Goal: Task Accomplishment & Management: Manage account settings

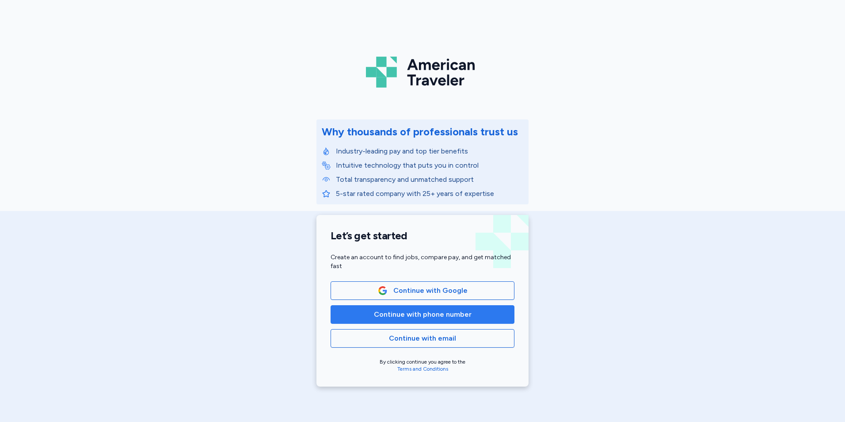
click at [445, 314] on span "Continue with phone number" at bounding box center [423, 314] width 98 height 11
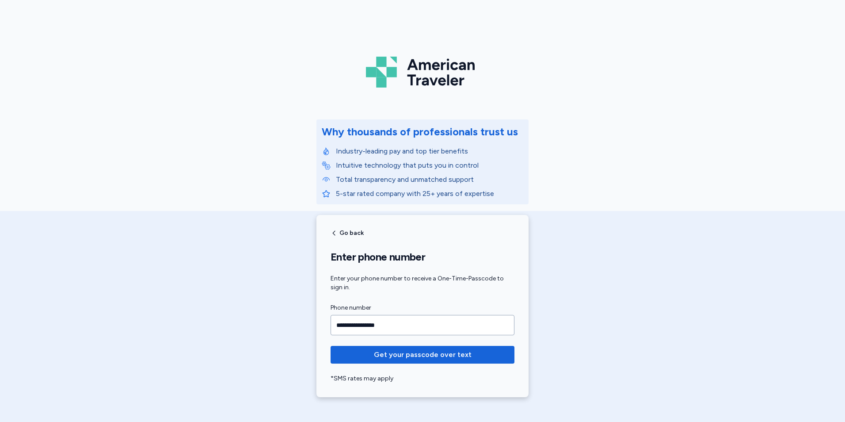
type input "**********"
click at [331, 346] on button "Get your passcode over text" at bounding box center [423, 355] width 184 height 18
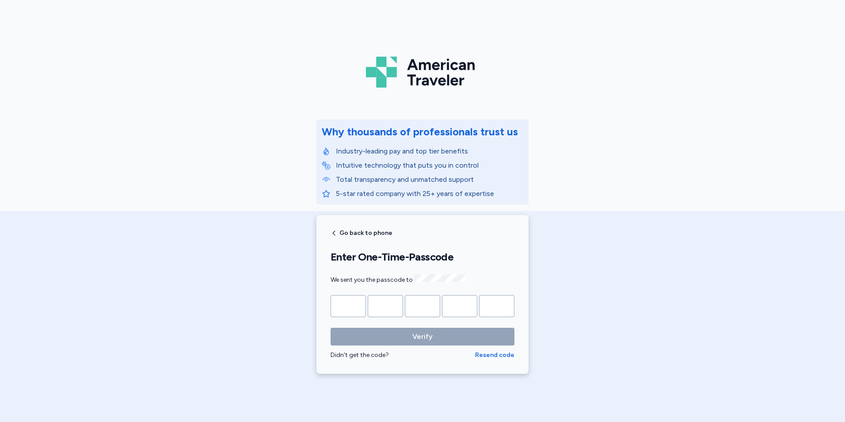
type input "*"
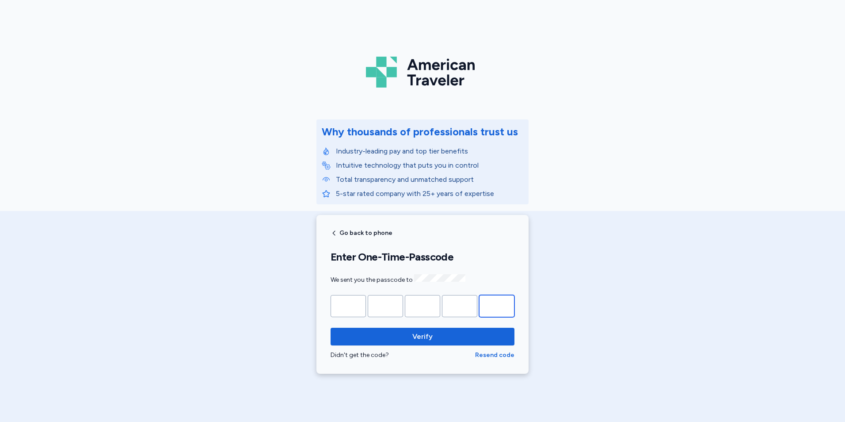
type input "*"
click at [331, 328] on button "Verify" at bounding box center [423, 337] width 184 height 18
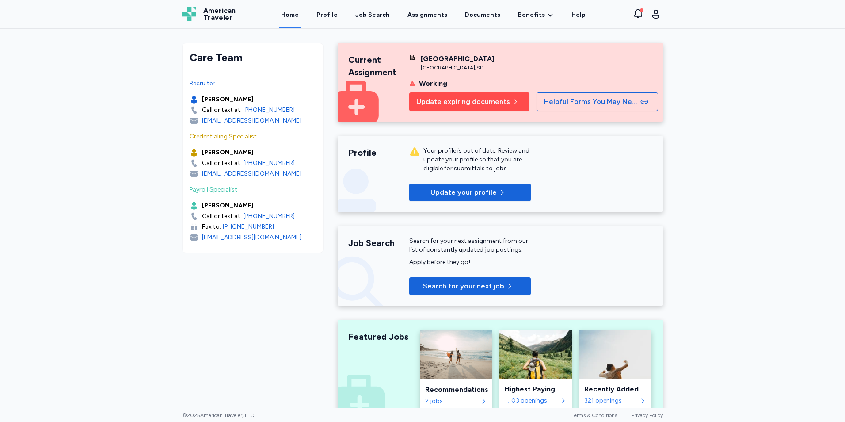
click at [468, 111] on button "Update expiring documents" at bounding box center [469, 101] width 120 height 19
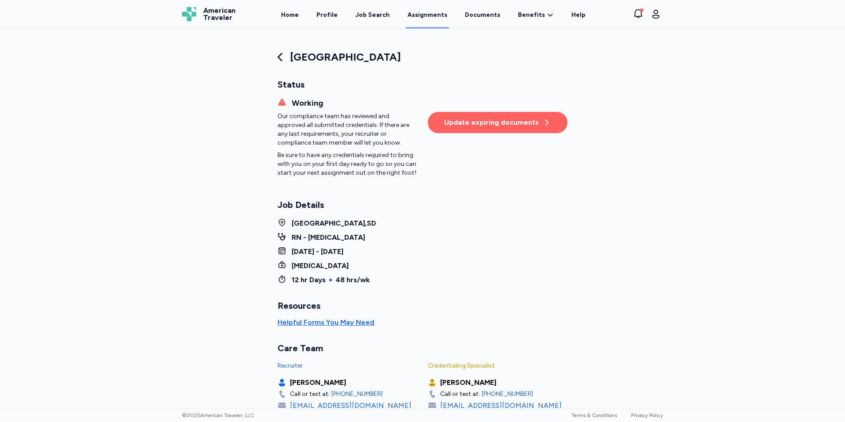
click at [513, 118] on div "Update expiring documents" at bounding box center [497, 122] width 107 height 11
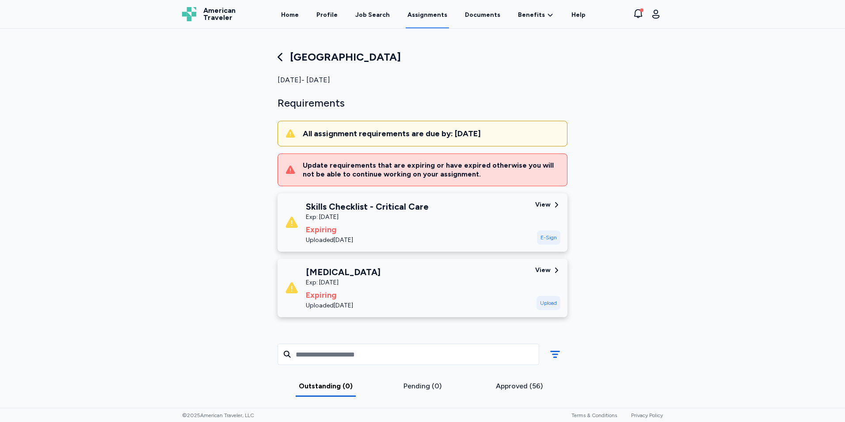
click at [539, 205] on div "View" at bounding box center [542, 204] width 15 height 9
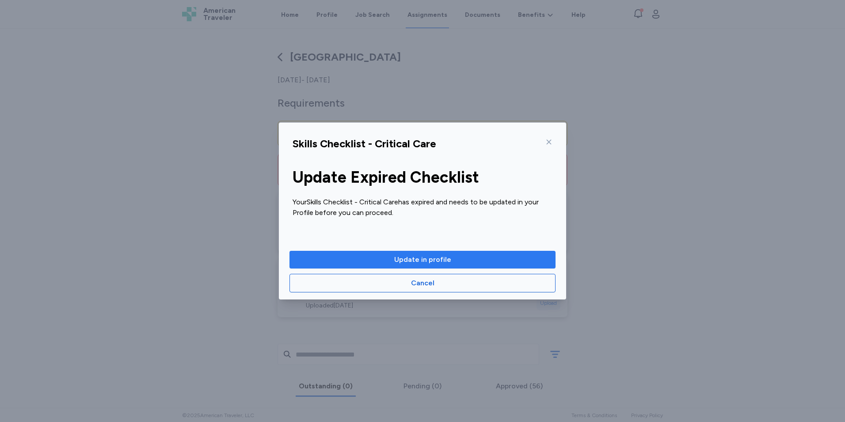
click at [433, 257] on span "Update in profile" at bounding box center [422, 259] width 57 height 11
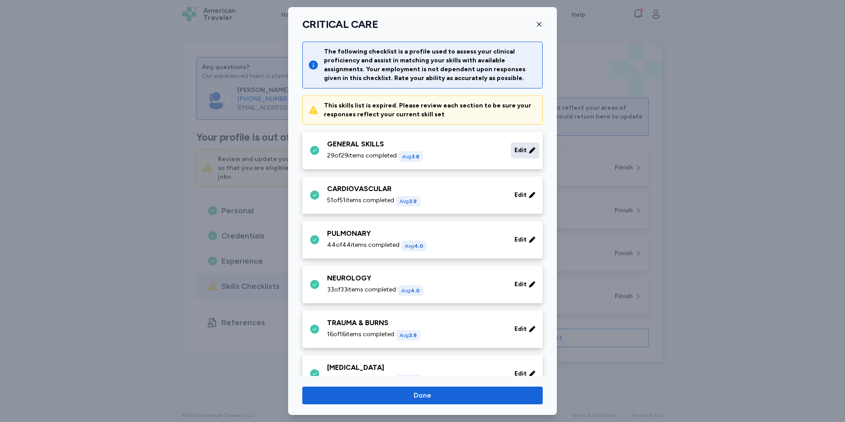
click at [515, 149] on span "Edit" at bounding box center [521, 150] width 12 height 9
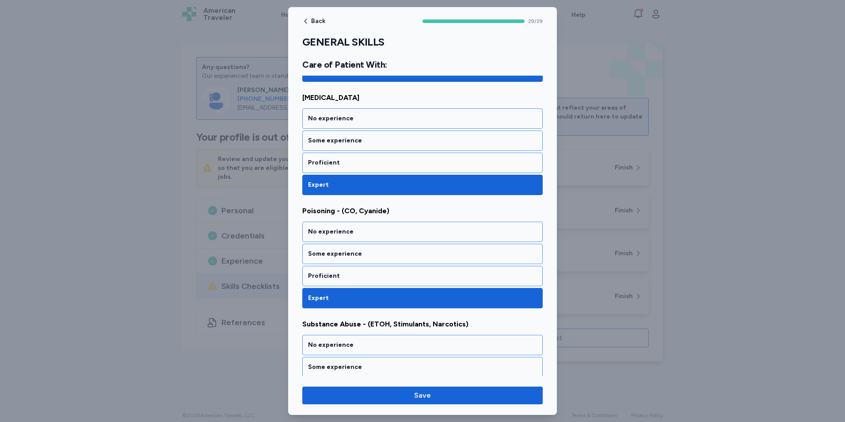
scroll to position [3104, 0]
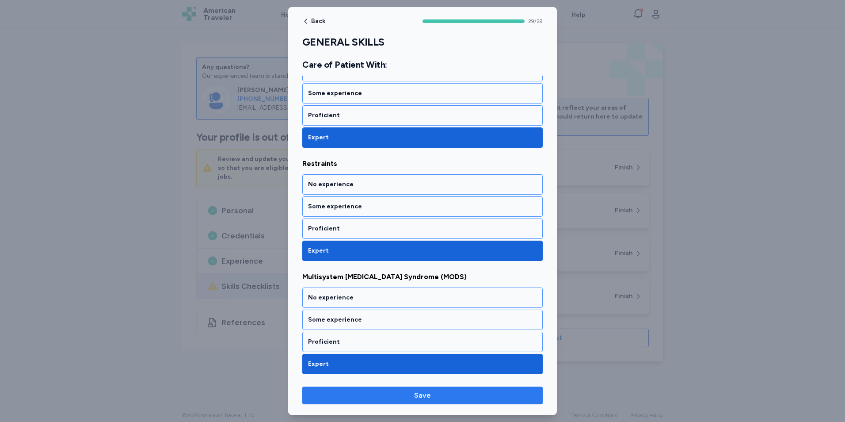
click at [441, 394] on span "Save" at bounding box center [423, 395] width 226 height 11
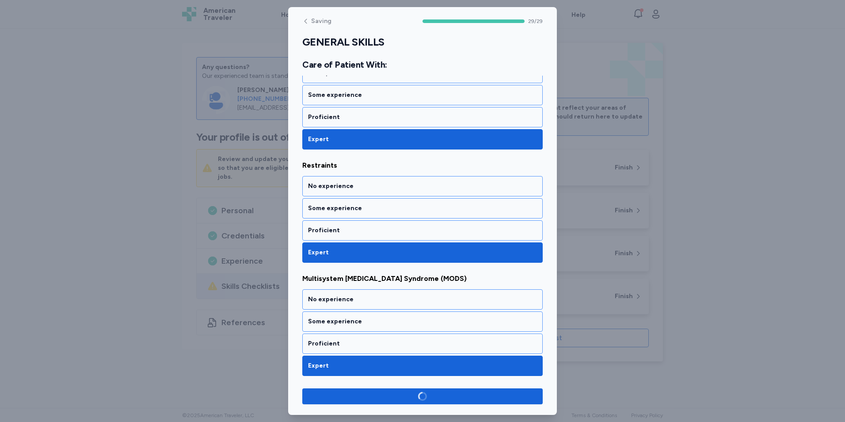
scroll to position [3102, 0]
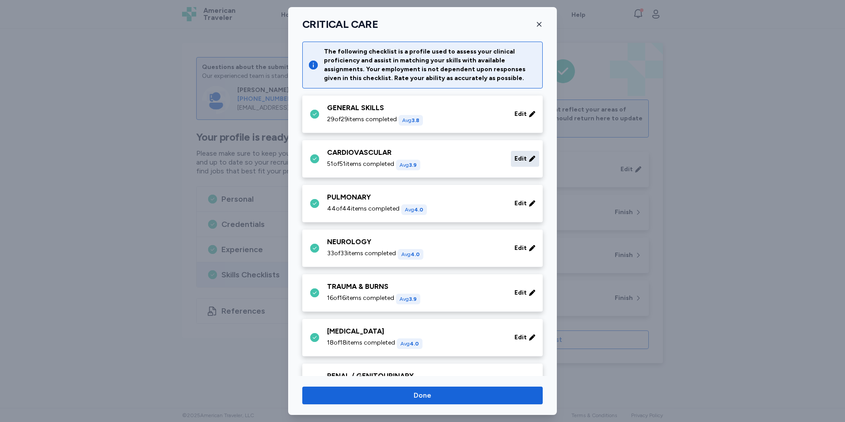
click at [515, 162] on span "Edit" at bounding box center [521, 158] width 12 height 9
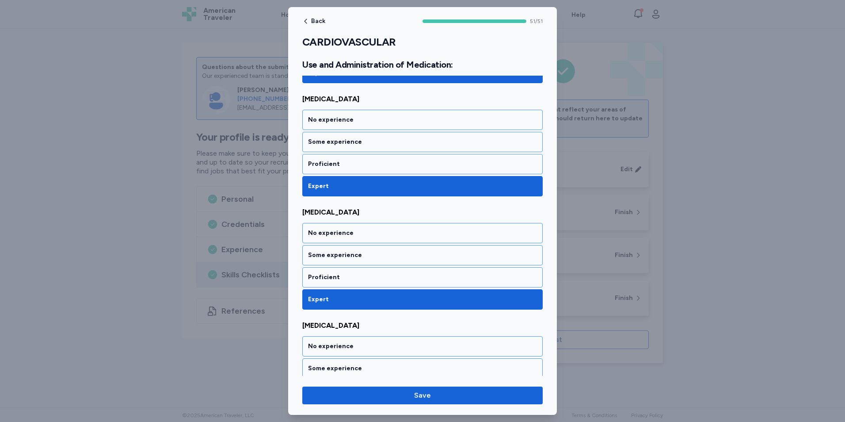
scroll to position [5670, 0]
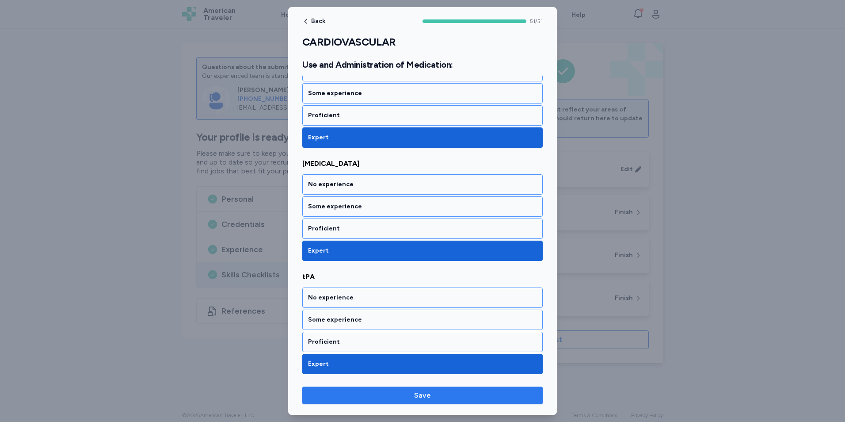
click at [469, 397] on span "Save" at bounding box center [423, 395] width 226 height 11
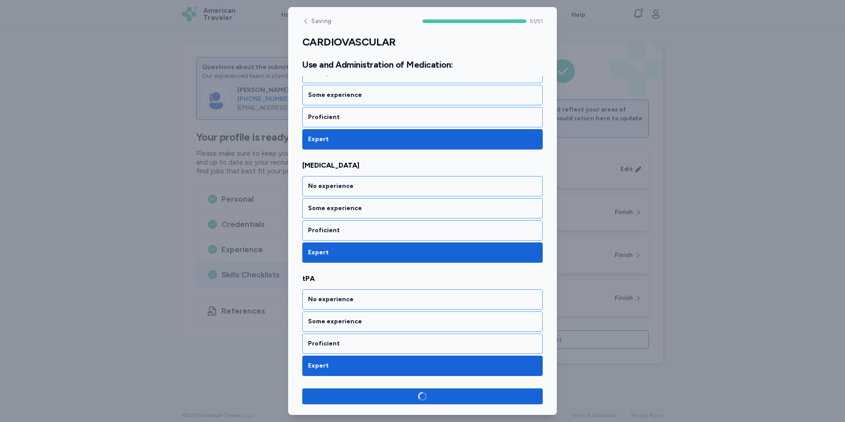
scroll to position [5668, 0]
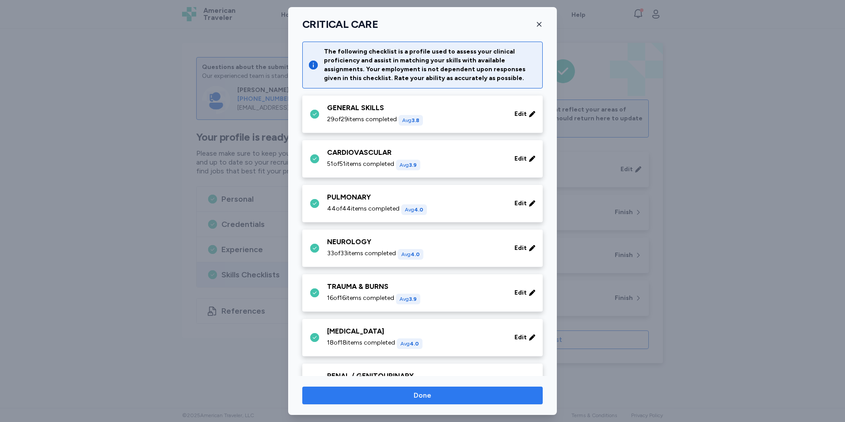
click at [429, 397] on span "Done" at bounding box center [423, 395] width 18 height 11
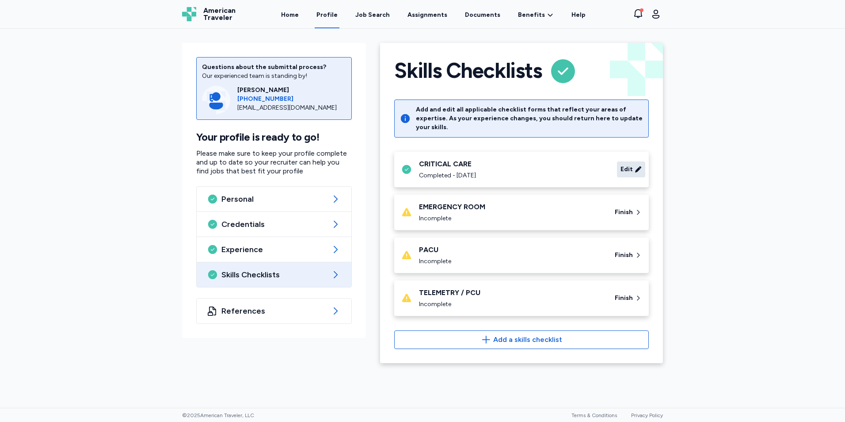
click at [623, 165] on span "Edit" at bounding box center [627, 169] width 12 height 9
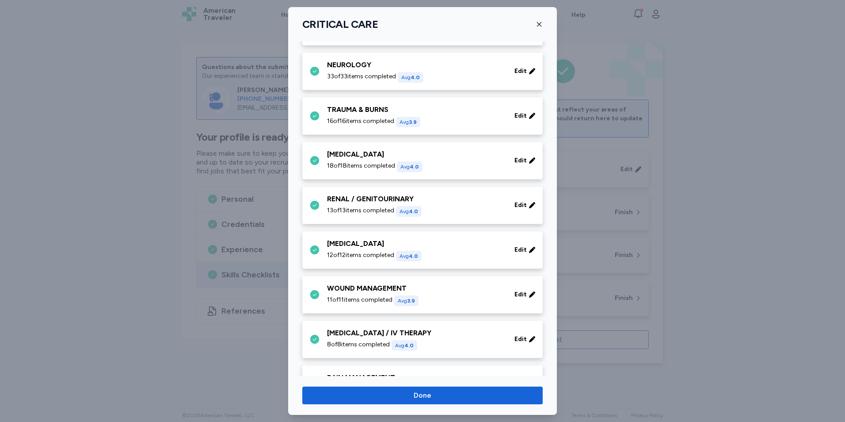
scroll to position [257, 0]
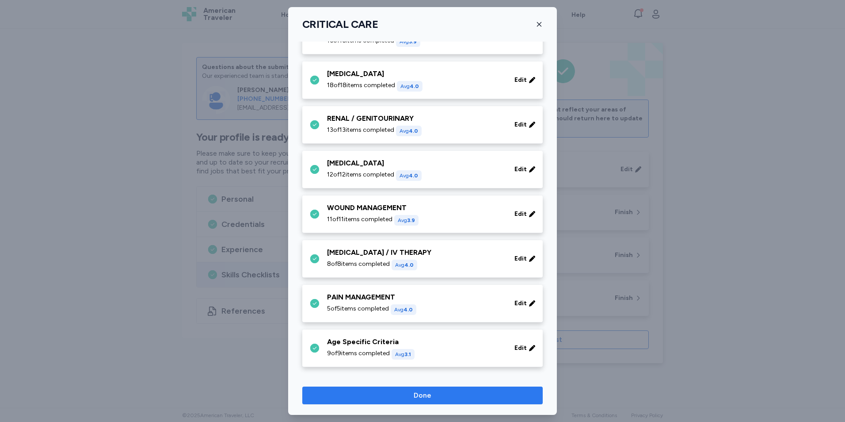
click at [423, 398] on span "Done" at bounding box center [423, 395] width 18 height 11
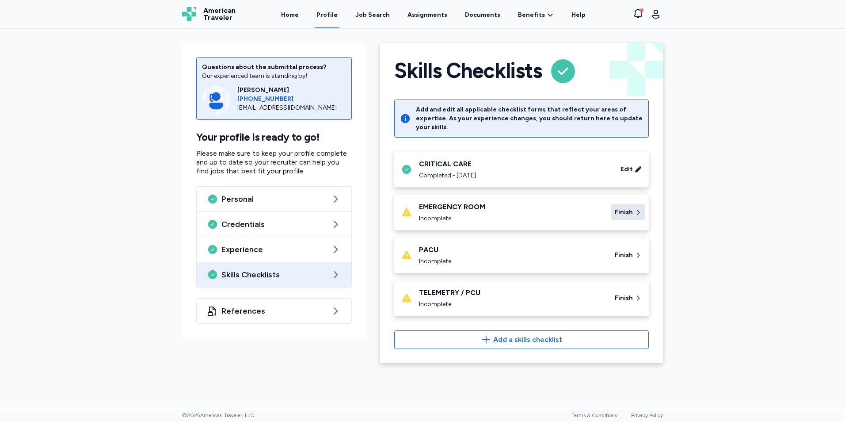
click at [629, 208] on span "Finish" at bounding box center [624, 212] width 18 height 9
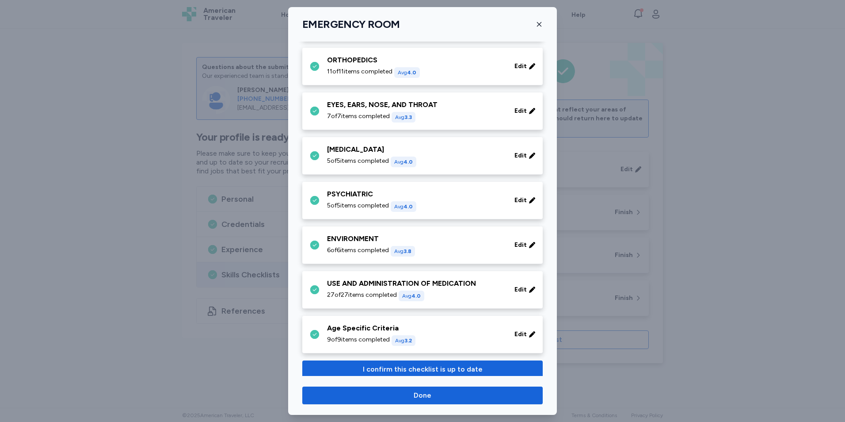
scroll to position [542, 0]
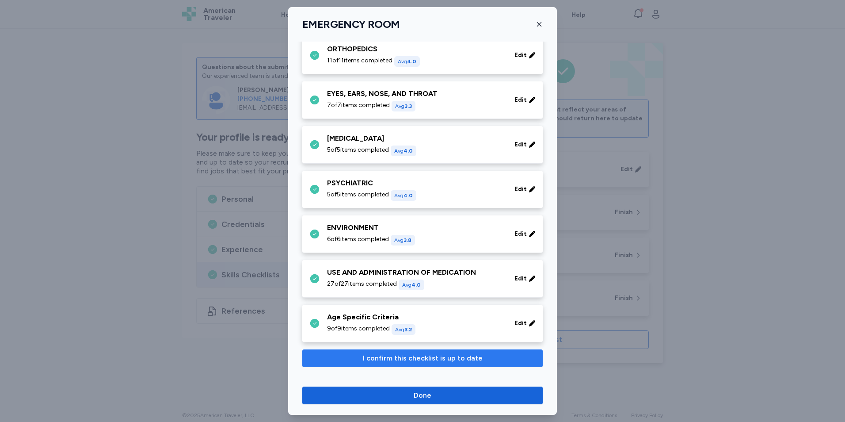
click at [432, 355] on span "I confirm this checklist is up to date" at bounding box center [423, 358] width 120 height 11
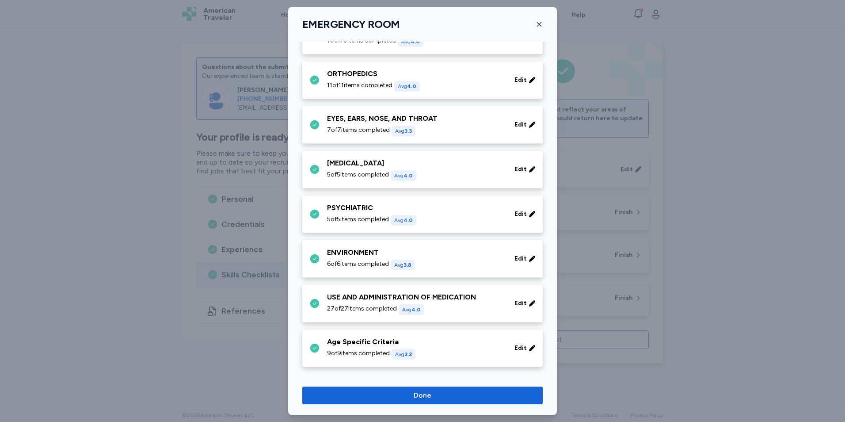
scroll to position [481, 0]
click at [450, 401] on button "Done" at bounding box center [422, 395] width 241 height 18
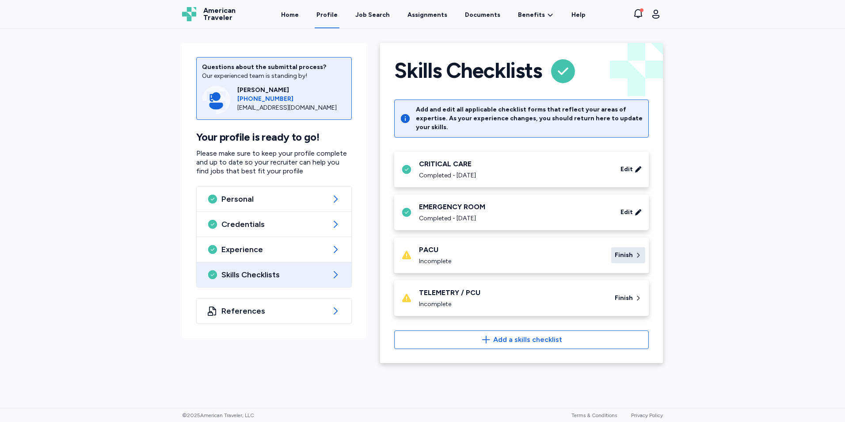
click at [631, 251] on span "Finish" at bounding box center [624, 255] width 18 height 9
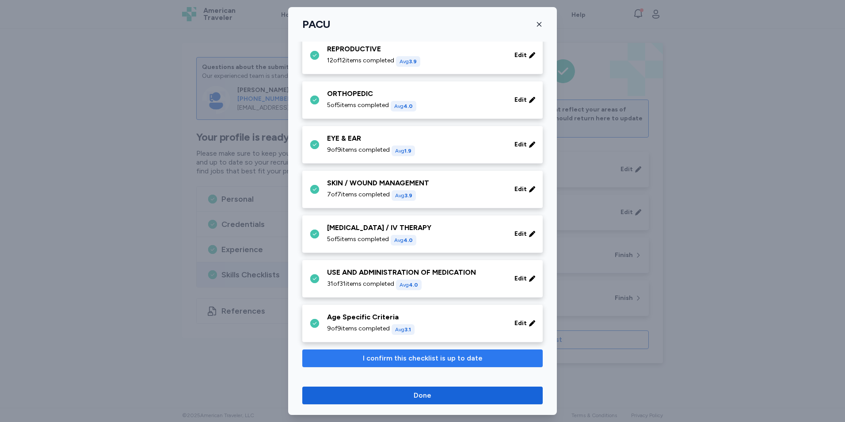
click at [409, 356] on span "I confirm this checklist is up to date" at bounding box center [423, 358] width 120 height 11
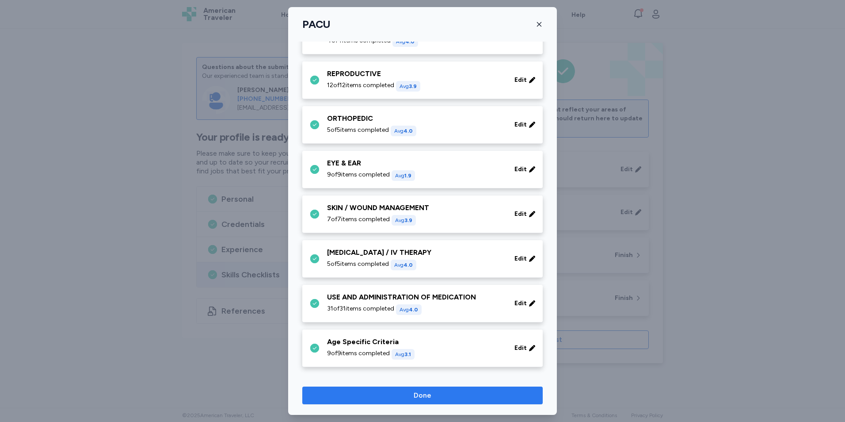
scroll to position [347, 0]
click at [435, 400] on span "Done" at bounding box center [423, 395] width 226 height 11
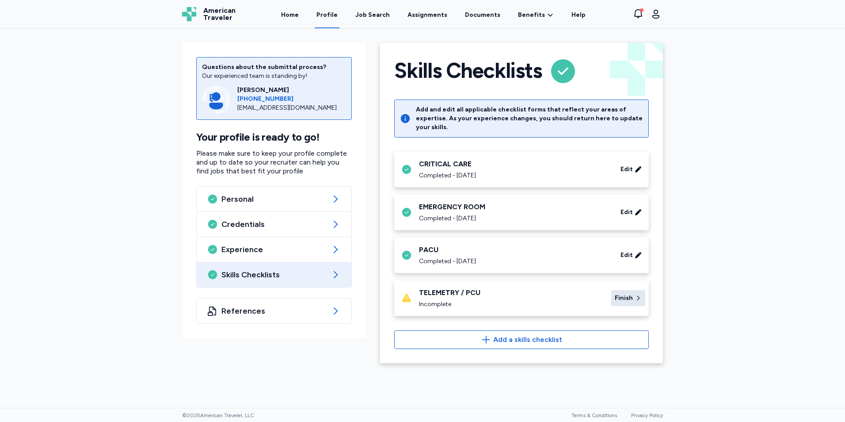
click at [635, 290] on div "Finish" at bounding box center [629, 298] width 34 height 16
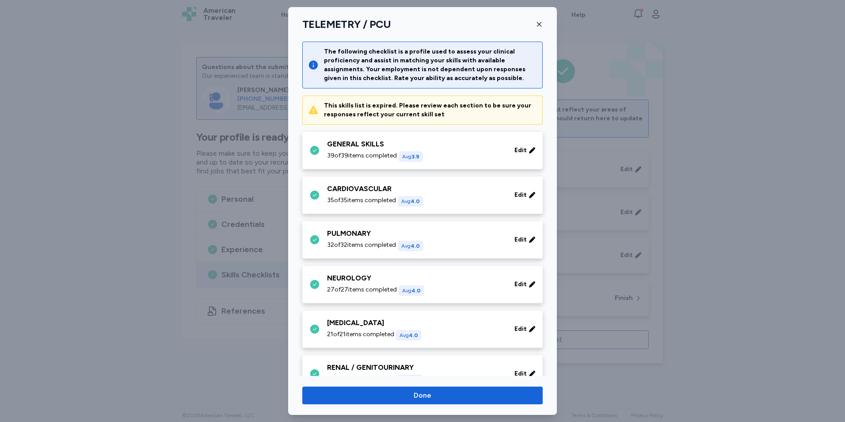
scroll to position [363, 0]
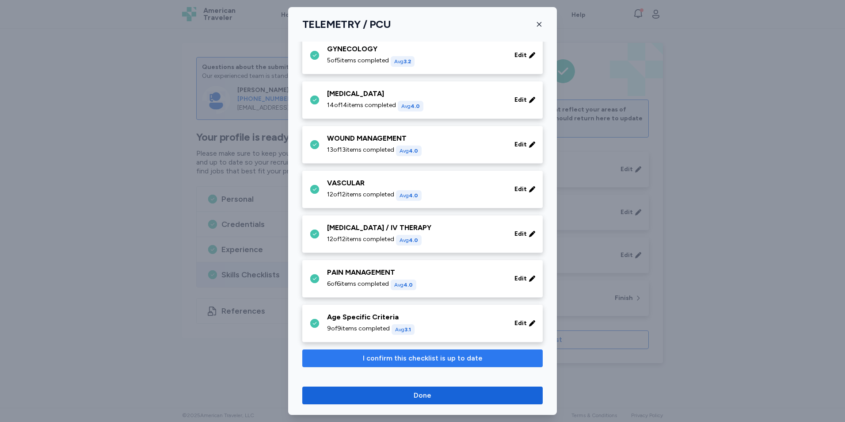
click at [416, 356] on span "I confirm this checklist is up to date" at bounding box center [423, 358] width 120 height 11
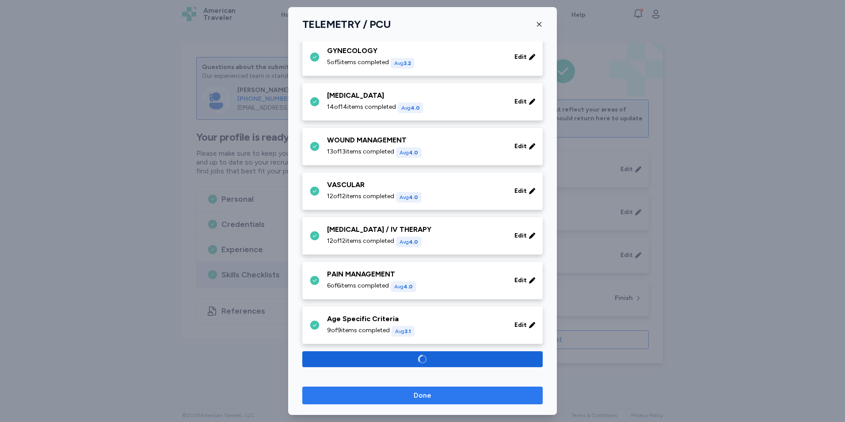
scroll to position [302, 0]
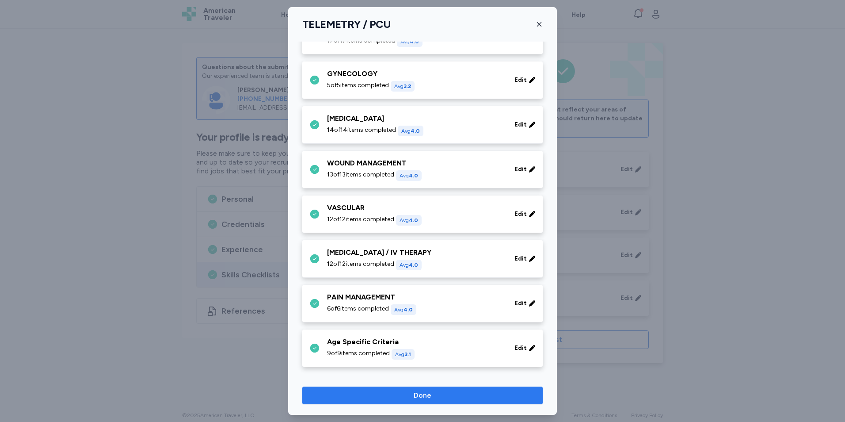
click at [430, 397] on span "Done" at bounding box center [423, 395] width 18 height 11
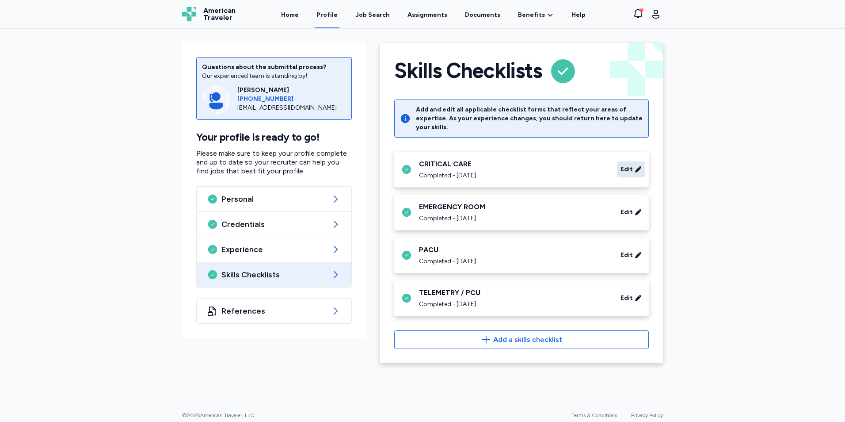
click at [627, 165] on span "Edit" at bounding box center [627, 169] width 12 height 9
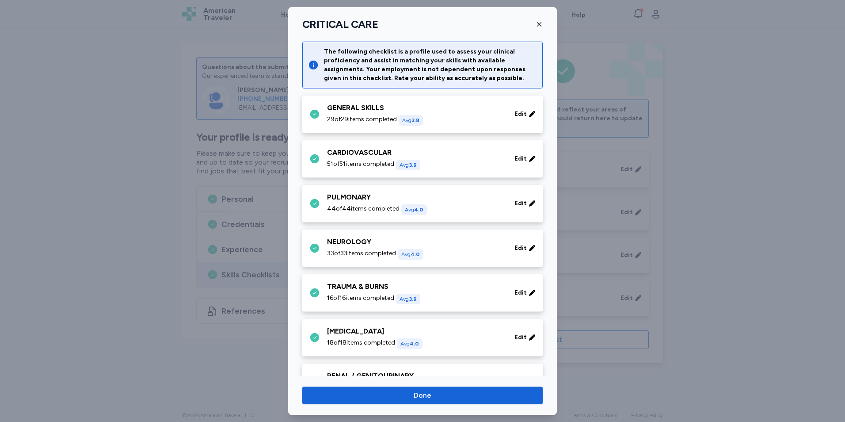
scroll to position [257, 0]
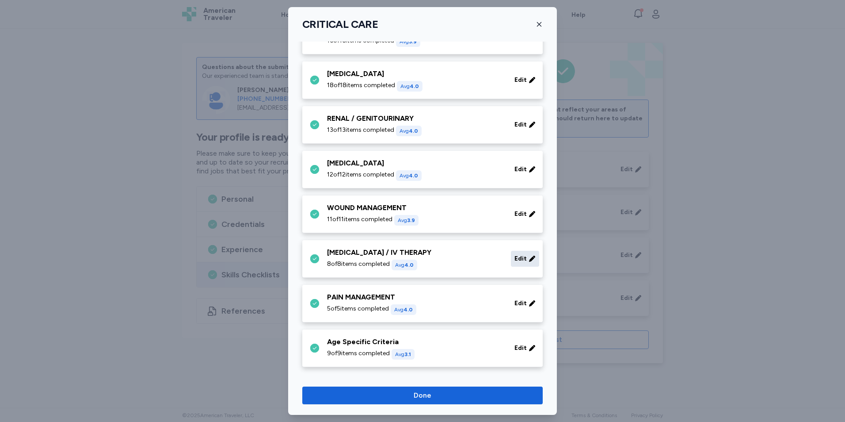
click at [511, 257] on div "Edit" at bounding box center [525, 259] width 28 height 16
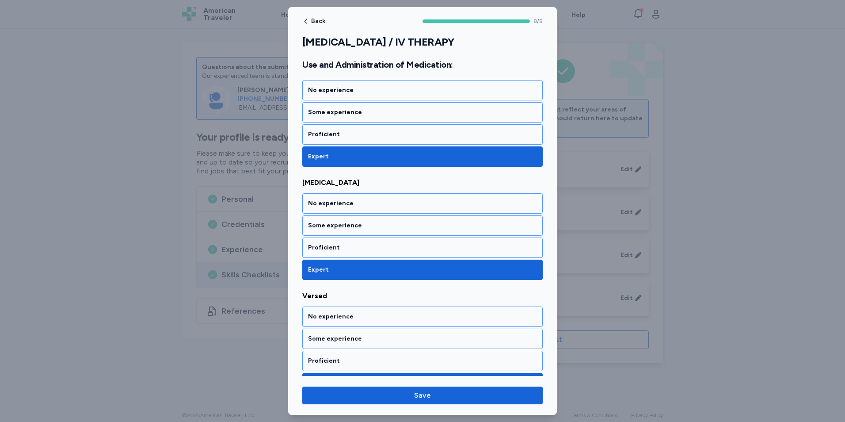
scroll to position [727, 0]
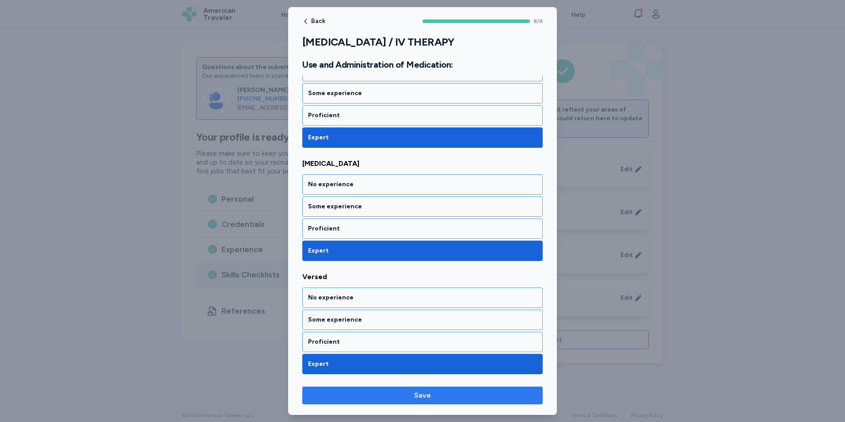
click at [426, 397] on span "Save" at bounding box center [422, 395] width 17 height 11
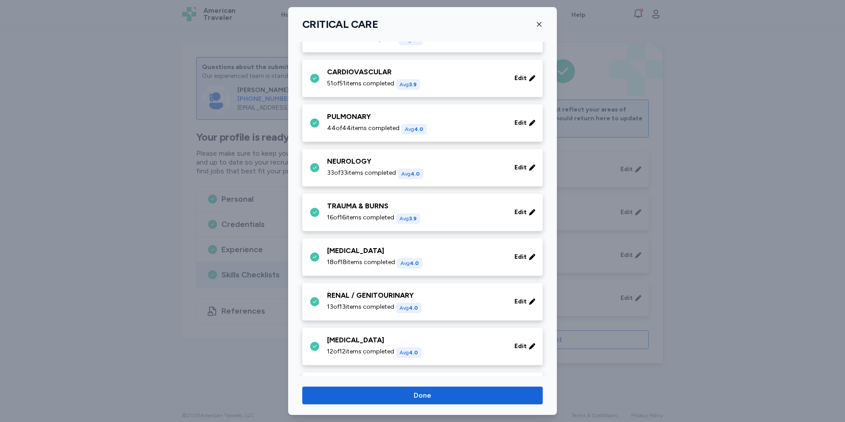
scroll to position [0, 0]
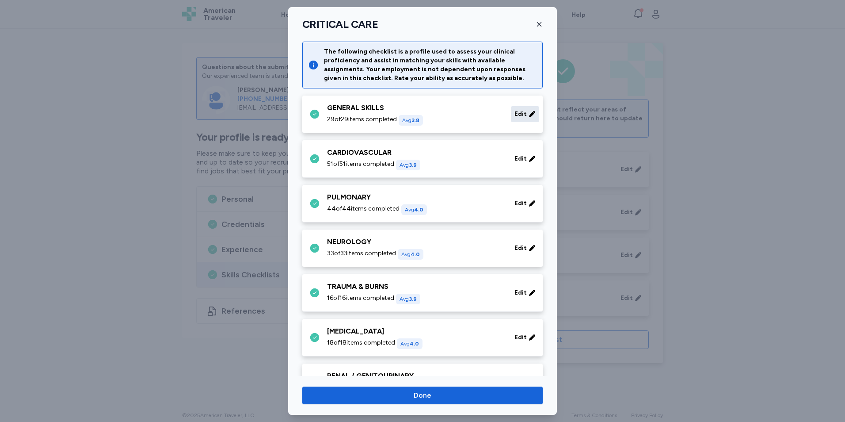
click at [515, 114] on span "Edit" at bounding box center [521, 114] width 12 height 9
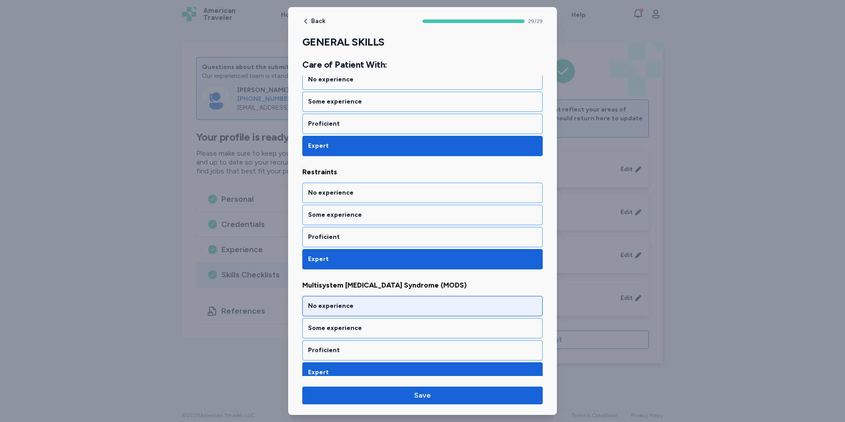
scroll to position [3104, 0]
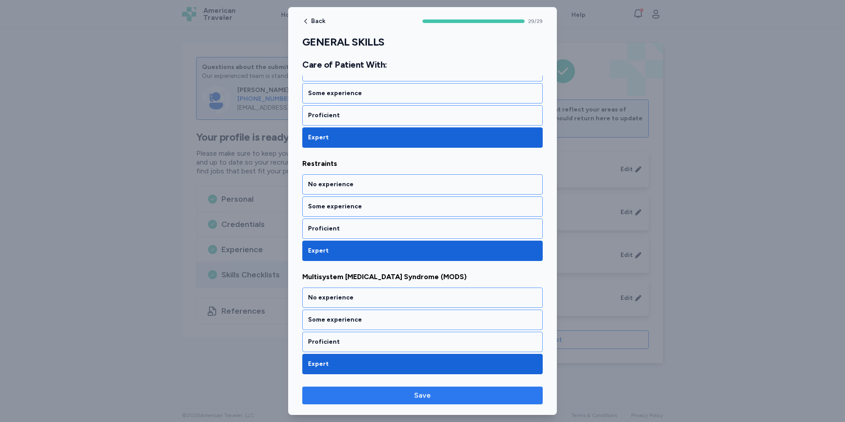
click at [403, 387] on button "Save" at bounding box center [422, 395] width 241 height 18
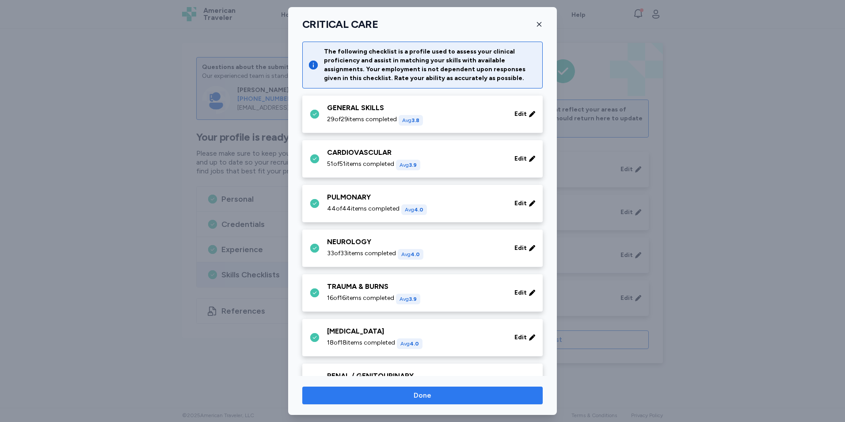
click at [446, 397] on span "Done" at bounding box center [423, 395] width 226 height 11
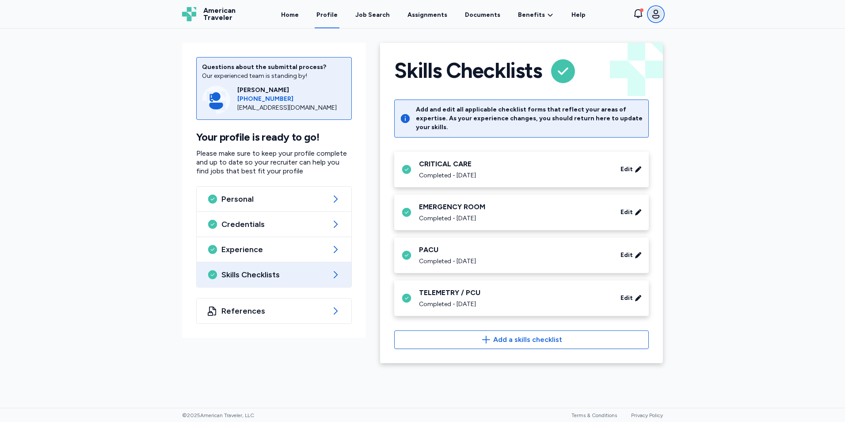
click at [659, 14] on icon "button" at bounding box center [656, 14] width 11 height 11
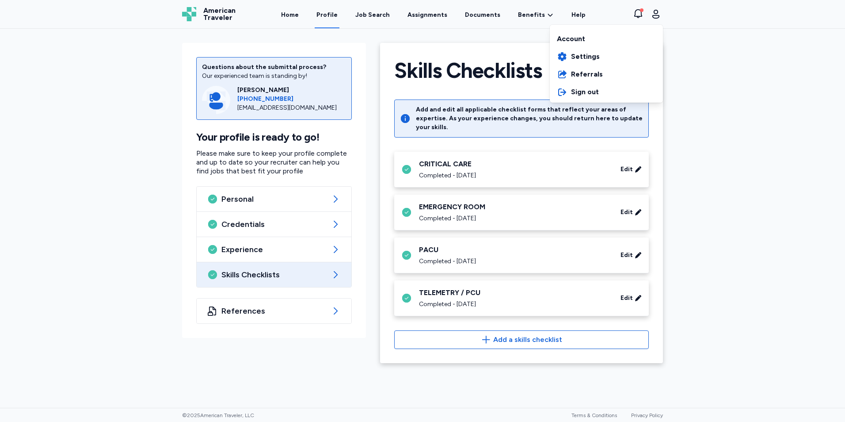
click at [720, 77] on div "Open sidebar Profile American Traveler American Traveler Home Profile Job Searc…" at bounding box center [422, 211] width 845 height 422
click at [337, 17] on link "Profile" at bounding box center [327, 14] width 25 height 27
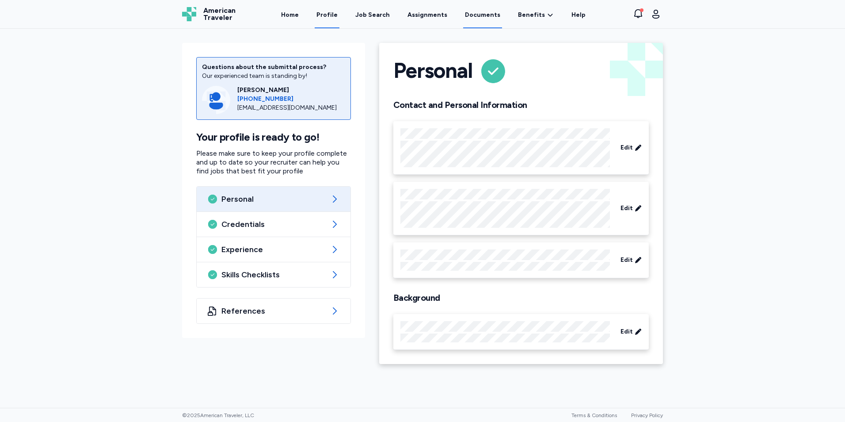
click at [469, 17] on link "Documents" at bounding box center [482, 14] width 39 height 27
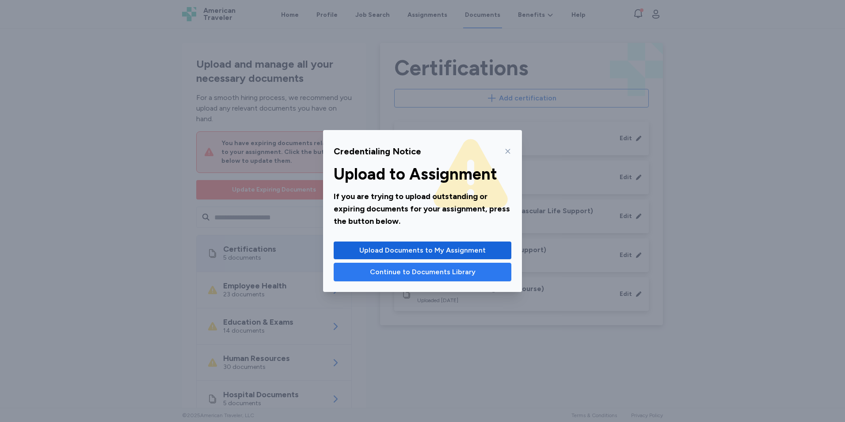
click at [494, 275] on span "Continue to Documents Library" at bounding box center [422, 272] width 163 height 11
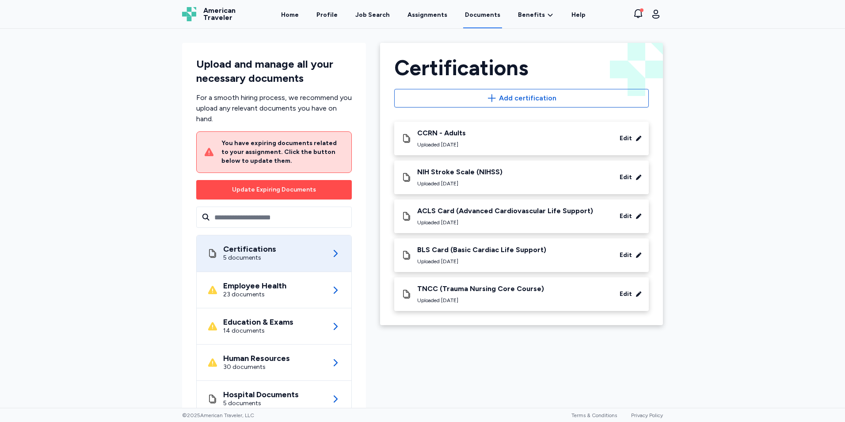
click at [272, 189] on div "Update Expiring Documents" at bounding box center [274, 189] width 84 height 9
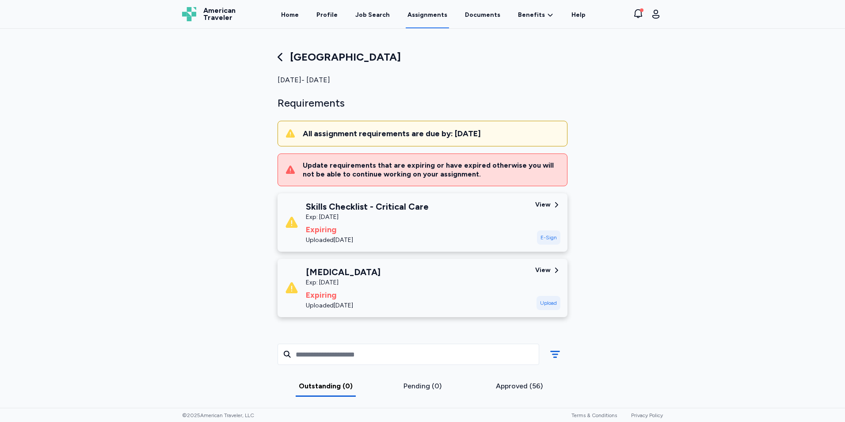
click at [552, 239] on div "E-Sign" at bounding box center [548, 237] width 23 height 14
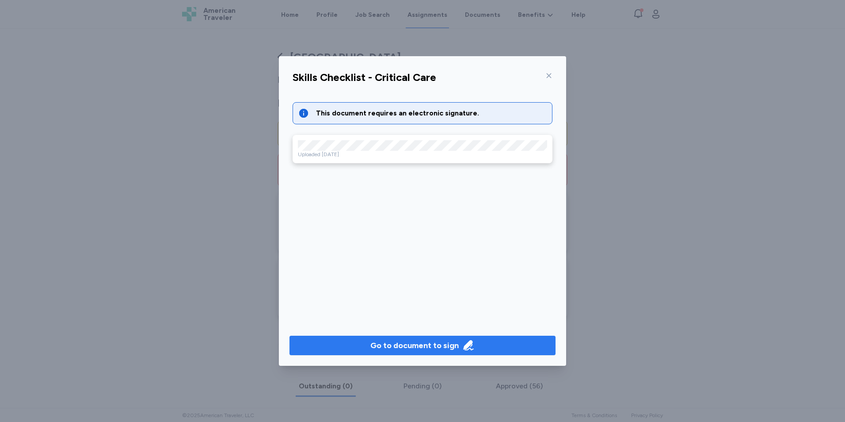
click at [410, 342] on div "Go to document to sign" at bounding box center [415, 345] width 88 height 12
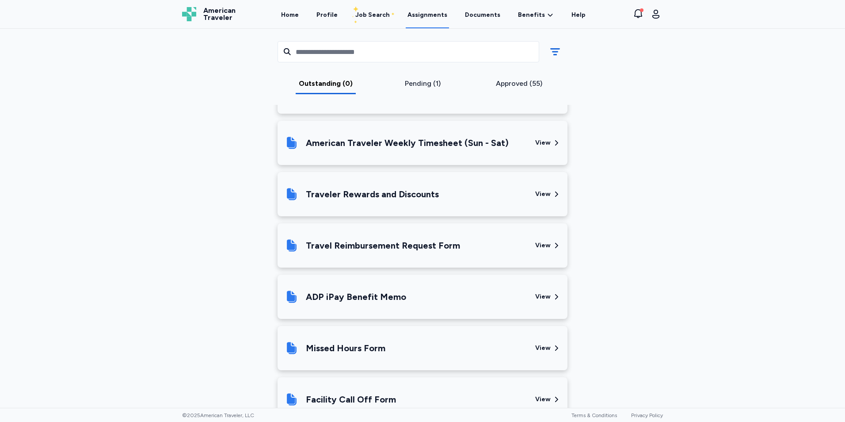
scroll to position [389, 0]
